Goal: Information Seeking & Learning: Learn about a topic

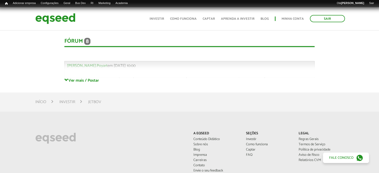
scroll to position [1091, 0]
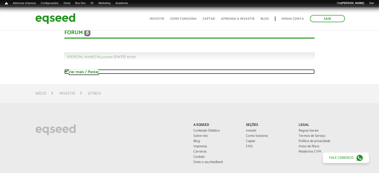
click at [90, 73] on link "Ver mais / Postar" at bounding box center [189, 72] width 250 height 5
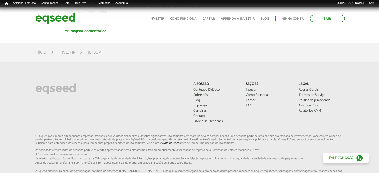
scroll to position [1942, 0]
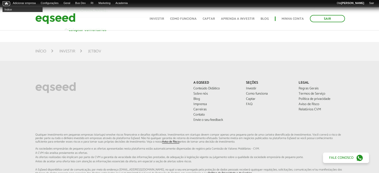
click at [7, 2] on span "Início" at bounding box center [6, 4] width 3 height 4
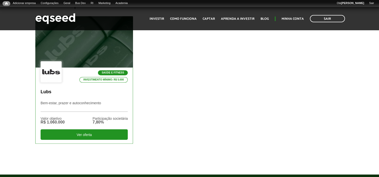
scroll to position [175, 0]
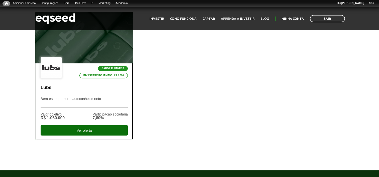
click at [98, 128] on div "Ver oferta" at bounding box center [84, 130] width 87 height 11
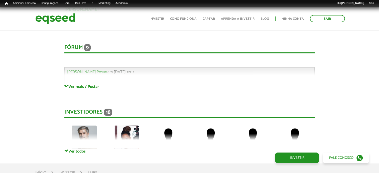
scroll to position [1101, 0]
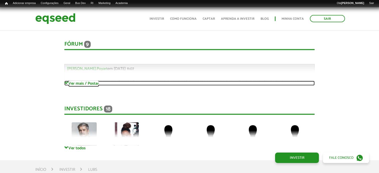
click at [93, 81] on link "Ver mais / Postar" at bounding box center [189, 83] width 250 height 5
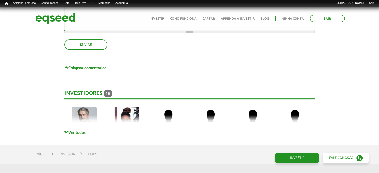
scroll to position [2077, 0]
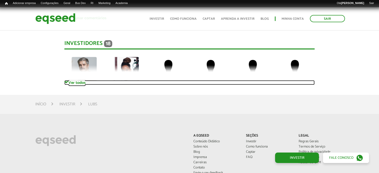
click at [76, 80] on link "Ver todos" at bounding box center [189, 82] width 250 height 5
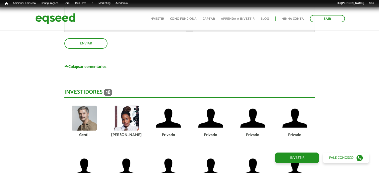
scroll to position [2027, 0]
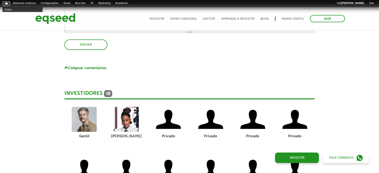
click at [7, 4] on span "Início" at bounding box center [6, 4] width 3 height 4
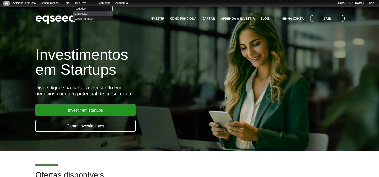
click at [88, 9] on link "Rodadas" at bounding box center [93, 8] width 40 height 5
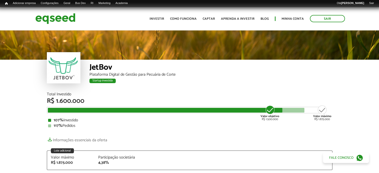
click at [82, 138] on link "Informações essenciais da oferta" at bounding box center [77, 139] width 60 height 7
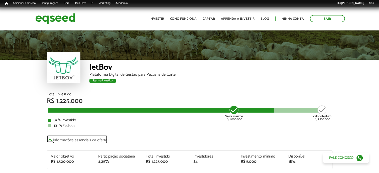
click at [93, 138] on link "Informações essenciais da oferta" at bounding box center [77, 139] width 60 height 7
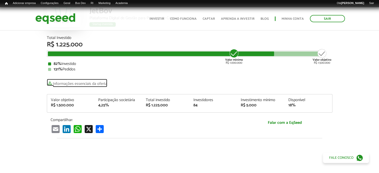
scroll to position [25, 0]
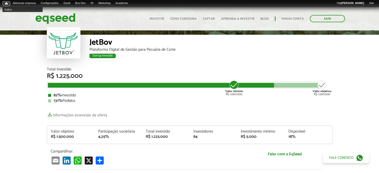
click at [7, 4] on span "Início" at bounding box center [6, 4] width 3 height 4
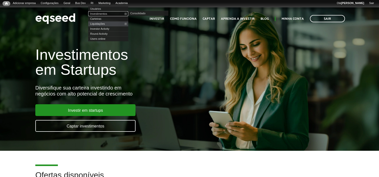
click at [101, 14] on link "Investimentos" at bounding box center [108, 13] width 40 height 5
